Goal: Task Accomplishment & Management: Use online tool/utility

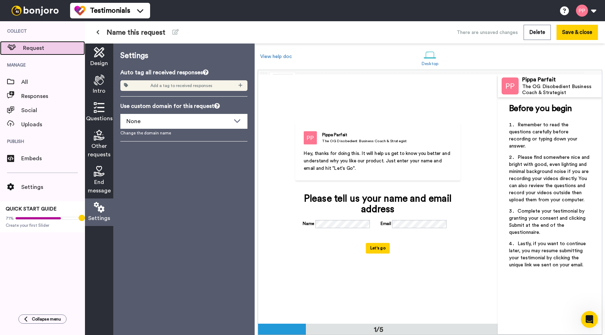
click at [36, 46] on span "Request" at bounding box center [54, 48] width 62 height 8
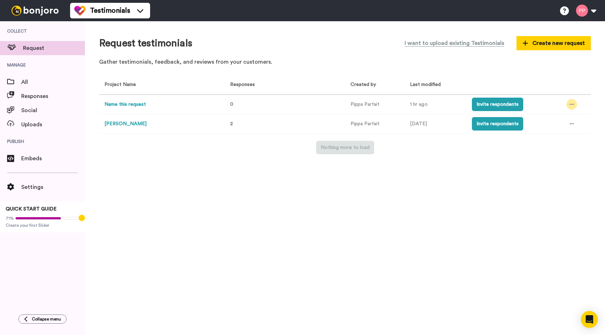
click at [571, 104] on icon at bounding box center [571, 104] width 4 height 5
click at [549, 169] on span "Delete" at bounding box center [548, 168] width 16 height 5
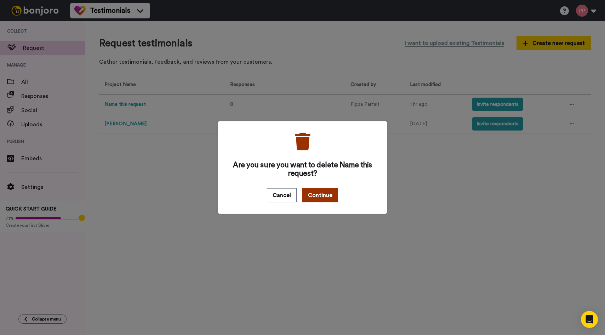
click at [328, 192] on button "Continue" at bounding box center [320, 195] width 36 height 14
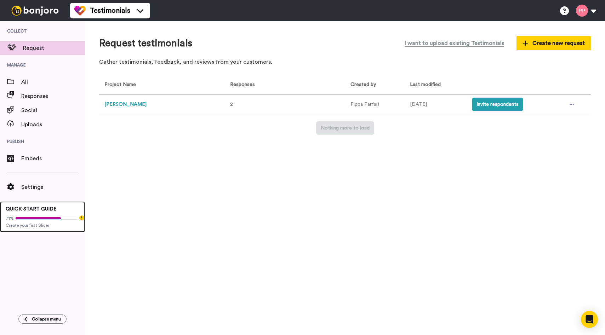
click at [58, 214] on div "71% Create your first Slider" at bounding box center [43, 221] width 74 height 16
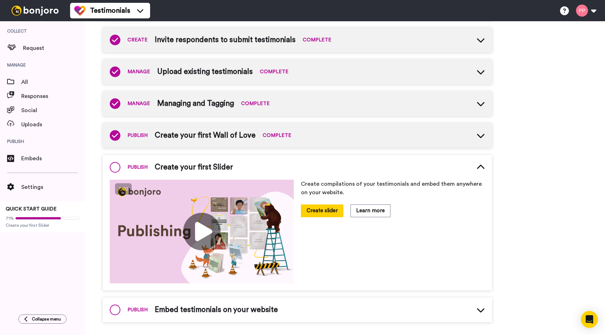
scroll to position [116, 0]
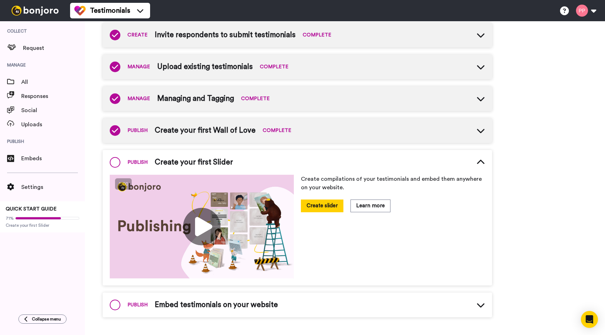
click at [481, 163] on icon at bounding box center [480, 162] width 8 height 8
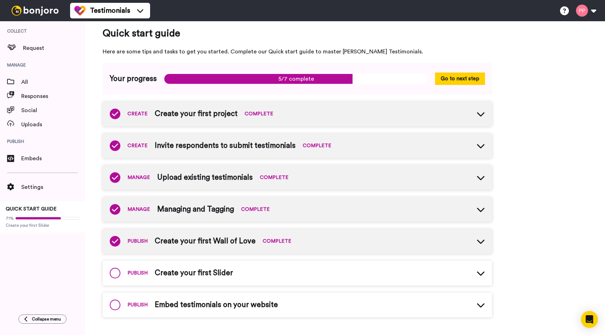
scroll to position [0, 0]
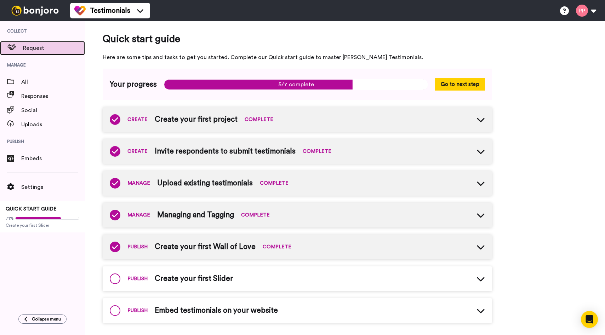
click at [40, 47] on span "Request" at bounding box center [54, 48] width 62 height 8
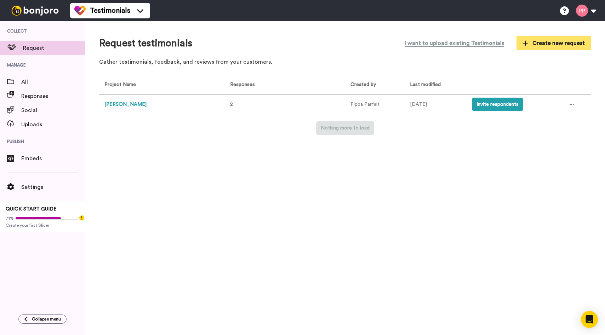
click at [565, 40] on span "Create new request" at bounding box center [553, 43] width 62 height 8
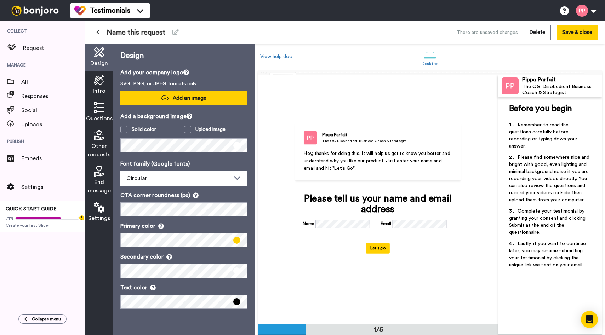
click at [192, 101] on span "Add an image" at bounding box center [190, 97] width 34 height 7
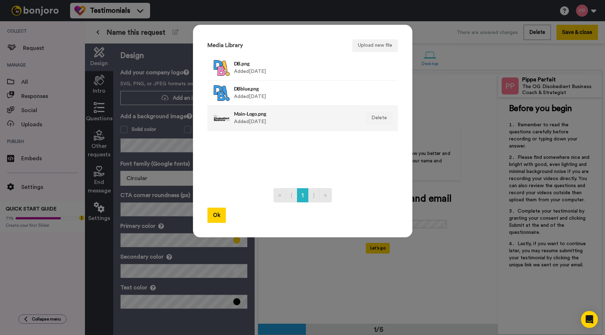
click at [271, 115] on h4 "Main-Logo.png" at bounding box center [295, 113] width 122 height 5
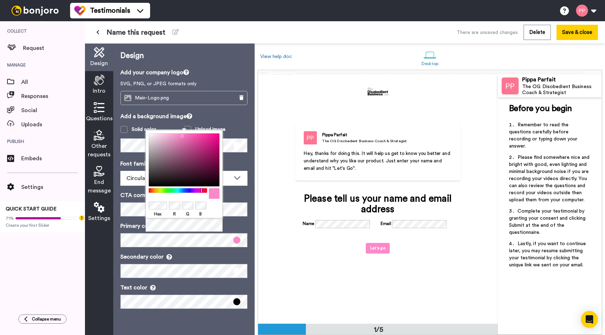
click at [217, 209] on div at bounding box center [184, 205] width 71 height 9
click at [244, 226] on p "Primary color" at bounding box center [183, 226] width 127 height 8
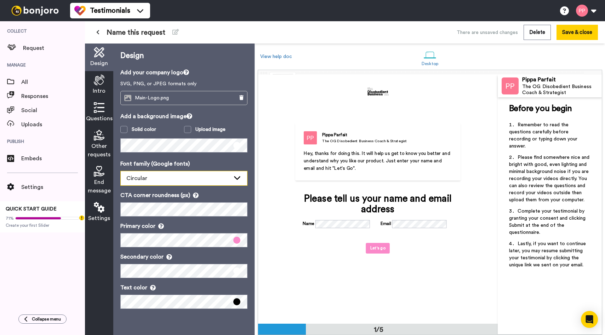
click at [145, 177] on span "Circular" at bounding box center [136, 178] width 21 height 6
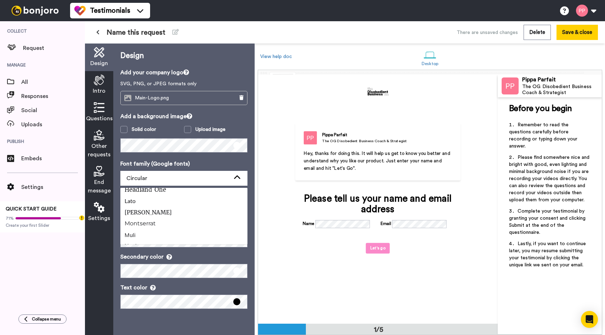
scroll to position [181, 0]
click at [151, 224] on span "Montserrat" at bounding box center [140, 227] width 40 height 8
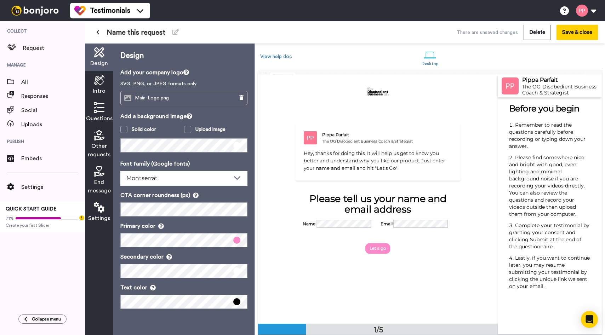
click at [511, 85] on img at bounding box center [509, 85] width 17 height 17
click at [195, 96] on div "Main-Logo.png" at bounding box center [174, 97] width 107 height 13
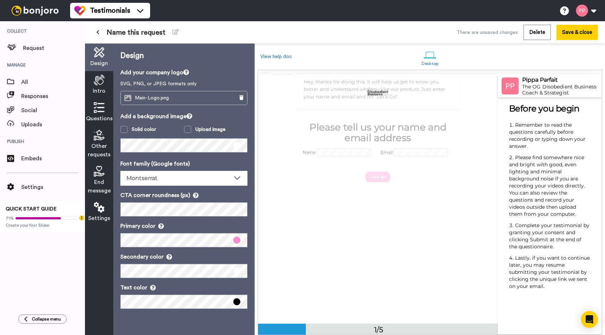
scroll to position [0, 0]
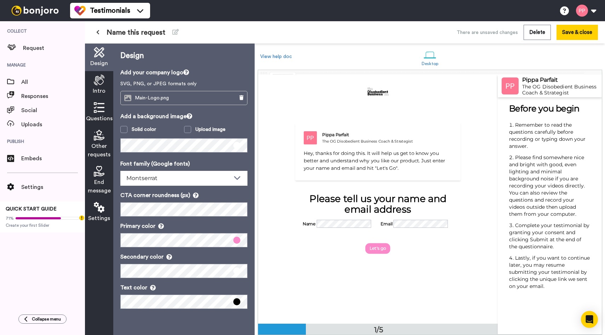
click at [99, 85] on icon at bounding box center [99, 80] width 11 height 11
